Goal: Task Accomplishment & Management: Use online tool/utility

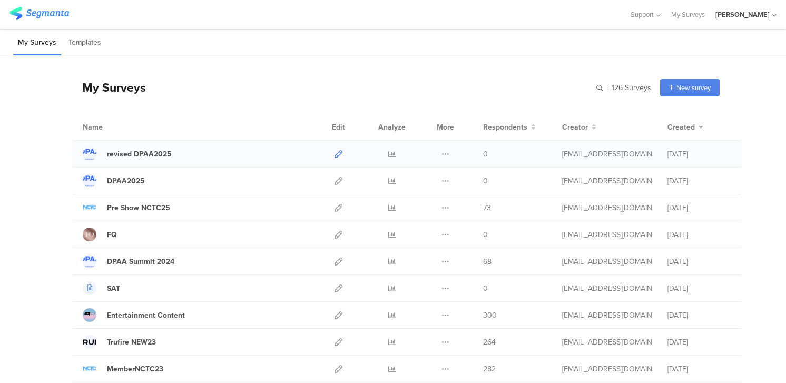
click at [339, 152] on icon at bounding box center [339, 154] width 8 height 8
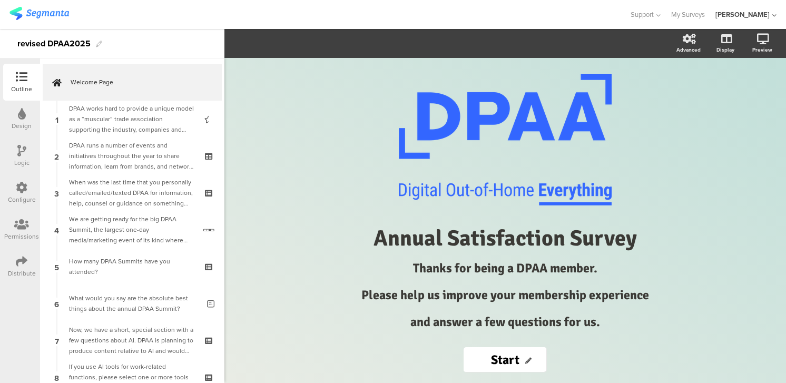
click at [25, 151] on icon at bounding box center [21, 151] width 9 height 12
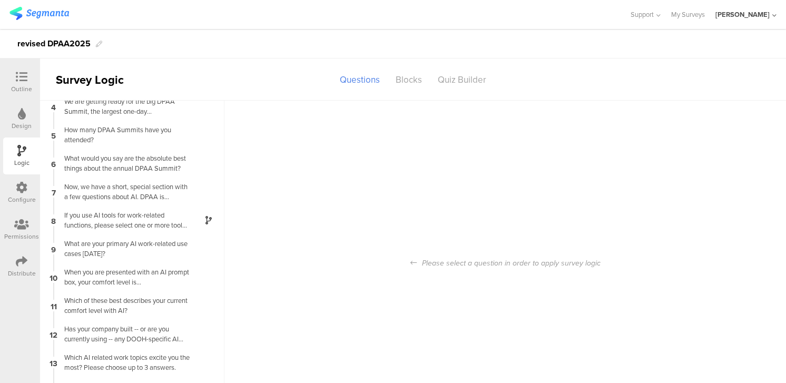
scroll to position [95, 0]
click at [180, 217] on div "If you use AI tools for work-related functions, please select one or more tools…" at bounding box center [124, 219] width 132 height 20
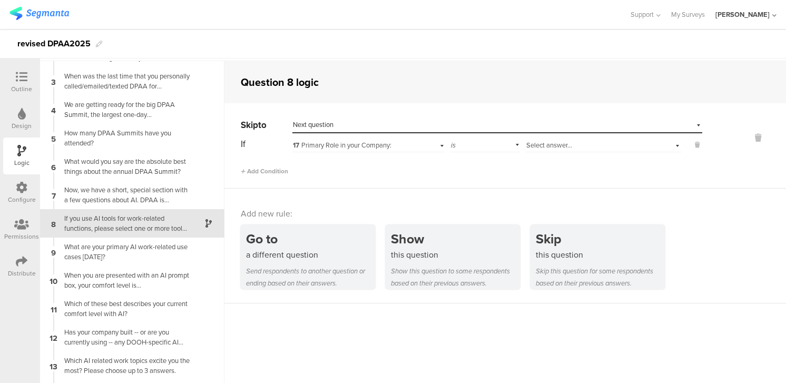
scroll to position [42, 0]
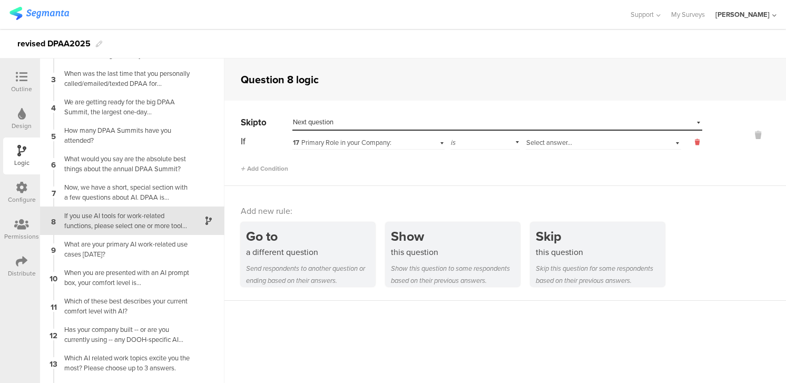
click at [698, 142] on icon at bounding box center [697, 142] width 5 height 9
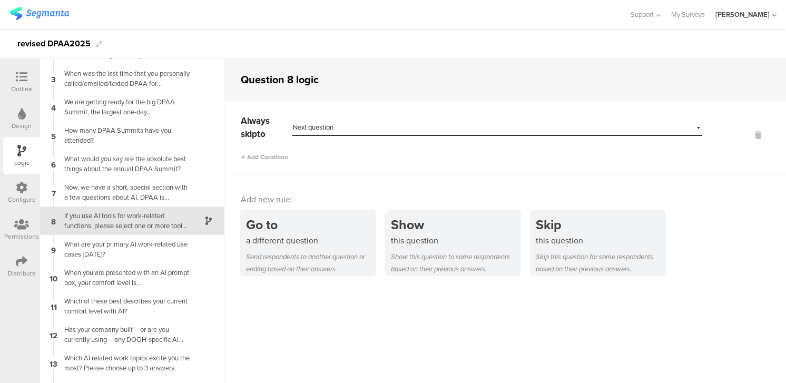
click at [208, 219] on icon at bounding box center [208, 221] width 6 height 8
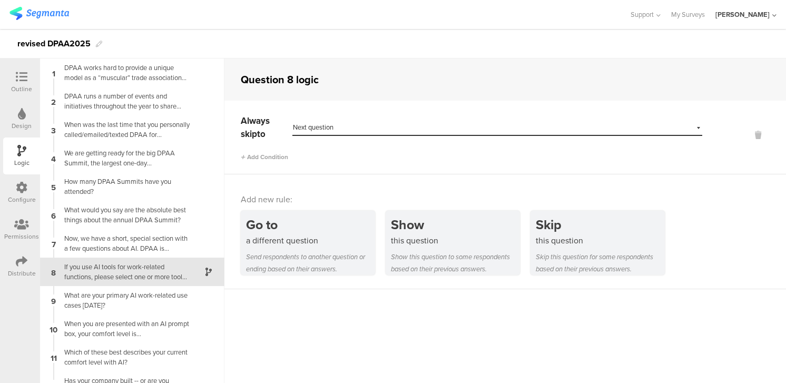
scroll to position [0, 0]
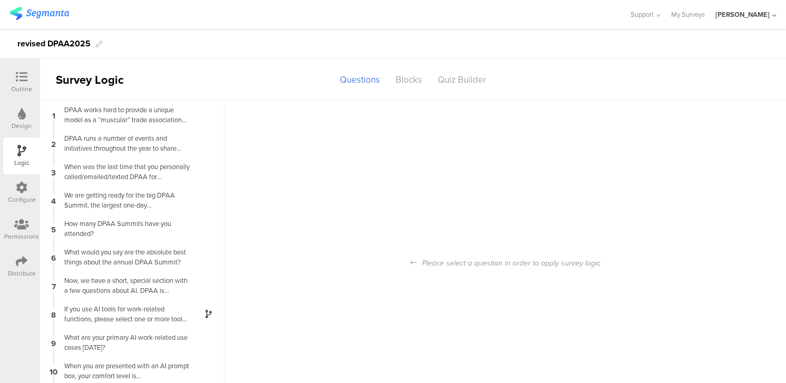
click at [45, 15] on img at bounding box center [39, 13] width 60 height 13
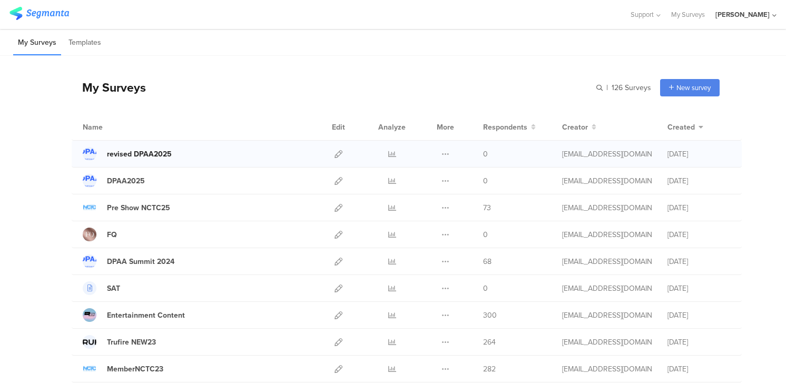
click at [133, 153] on div "revised DPAA2025" at bounding box center [139, 154] width 65 height 11
